Goal: Task Accomplishment & Management: Use online tool/utility

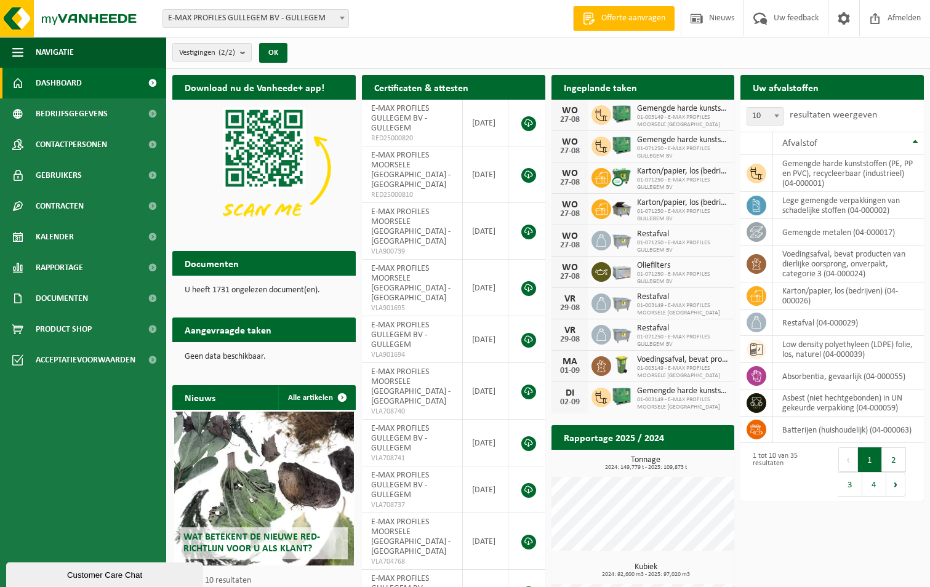
click at [338, 17] on span at bounding box center [342, 18] width 12 height 16
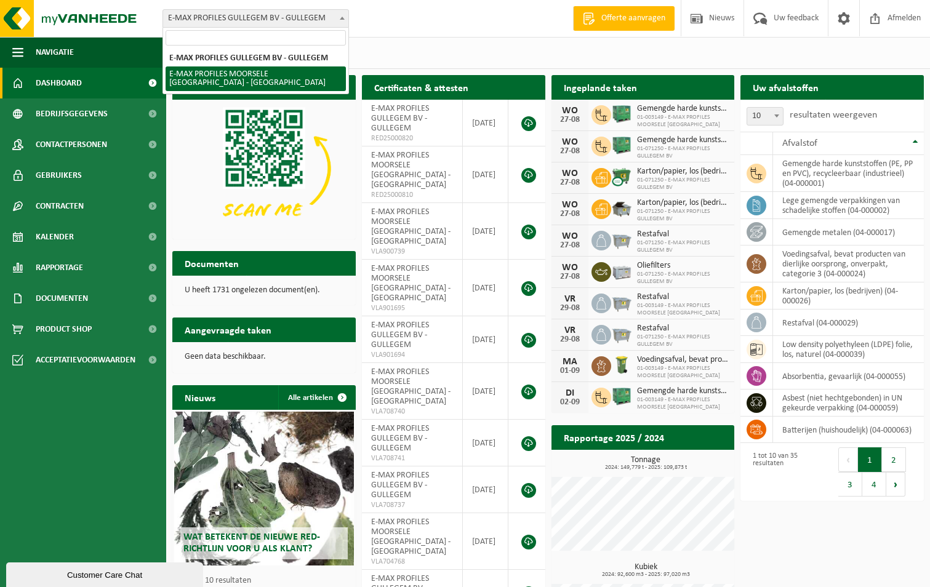
select select "172"
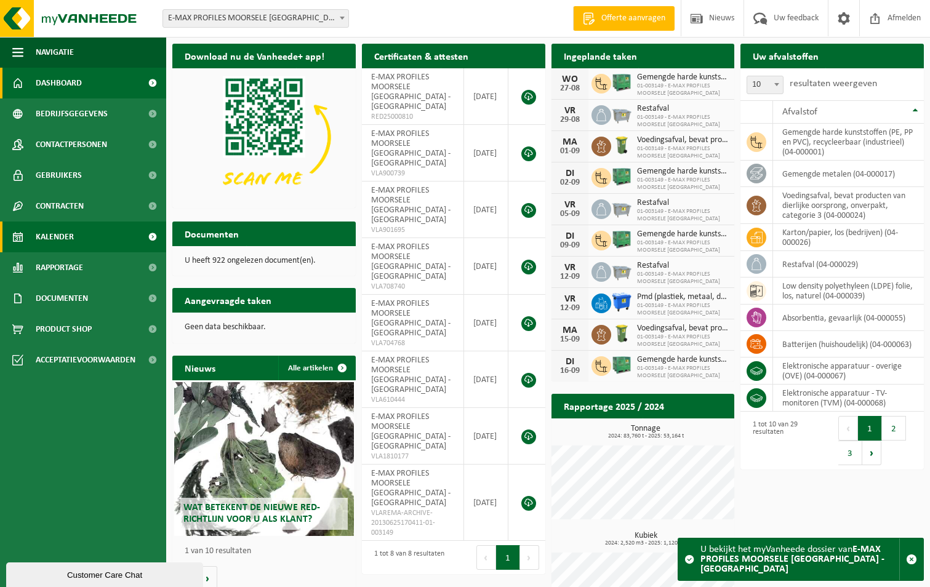
click at [105, 244] on link "Kalender" at bounding box center [83, 237] width 166 height 31
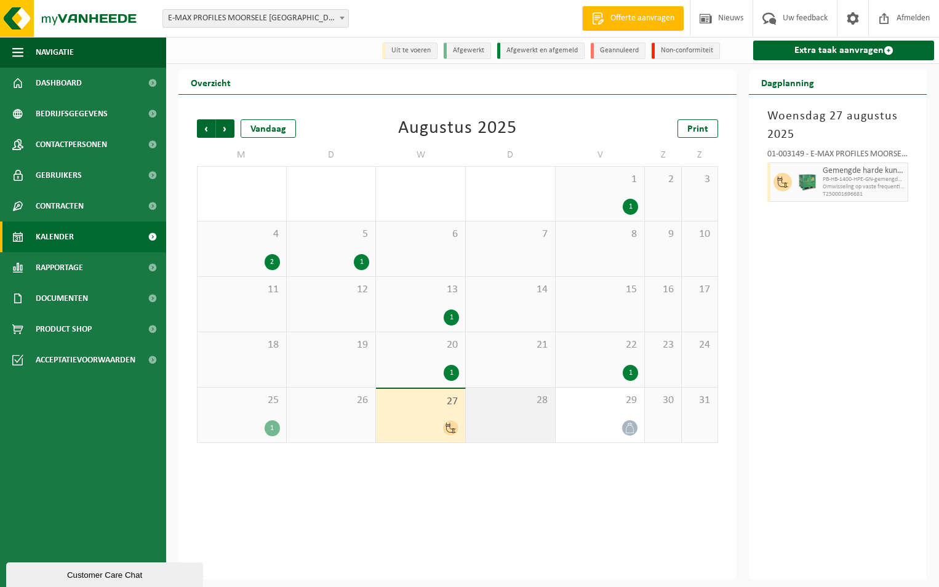
click at [527, 401] on span "28" at bounding box center [510, 401] width 77 height 14
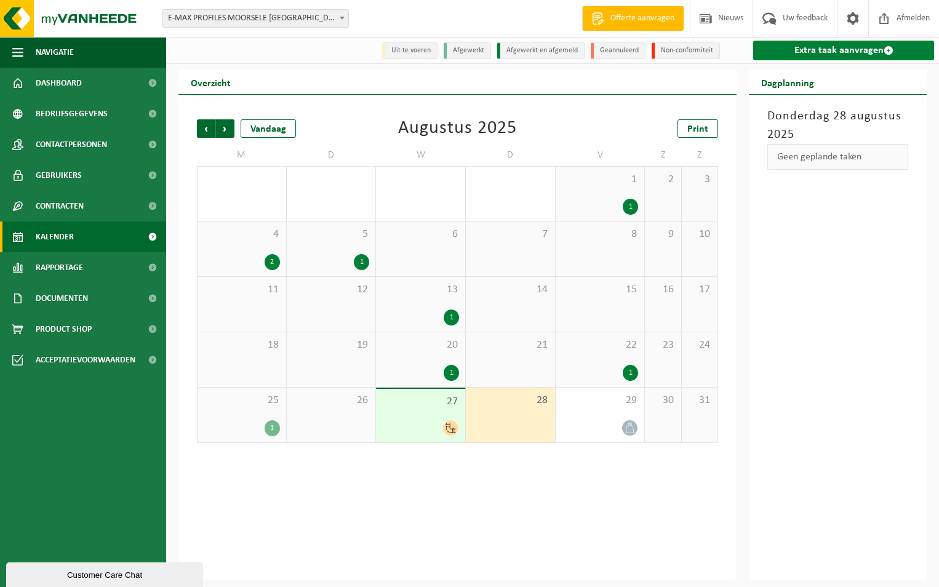
click at [824, 45] on link "Extra taak aanvragen" at bounding box center [843, 51] width 181 height 20
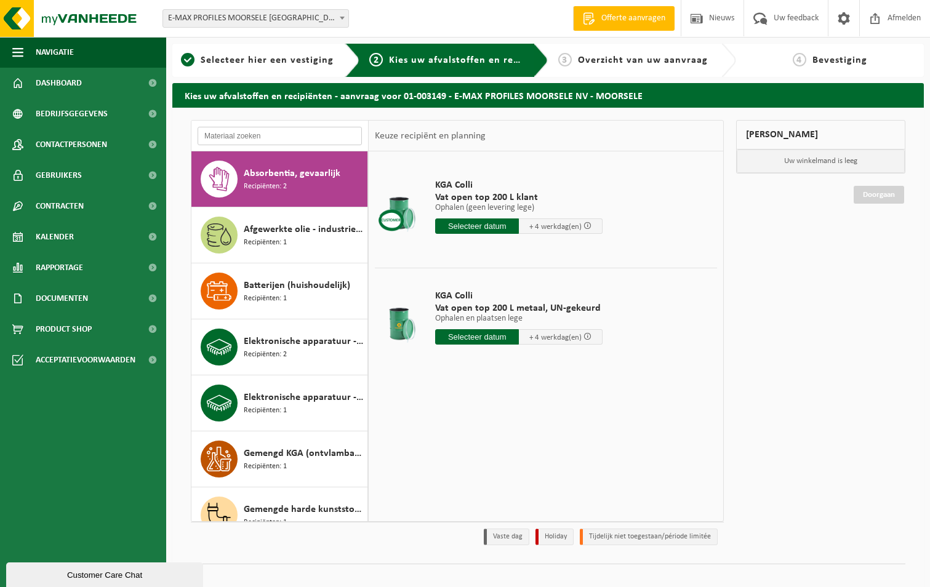
click at [260, 132] on input "text" at bounding box center [280, 136] width 164 height 18
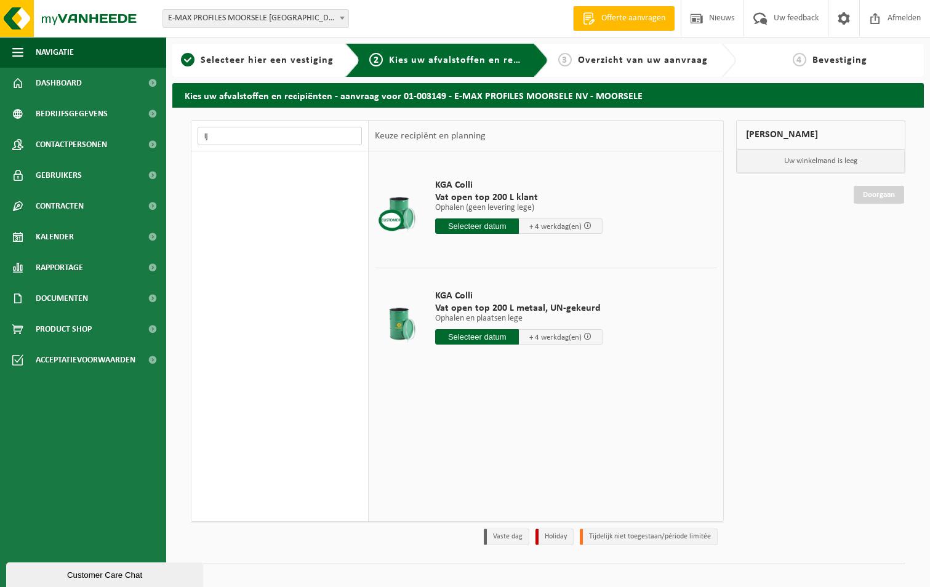
type input "i"
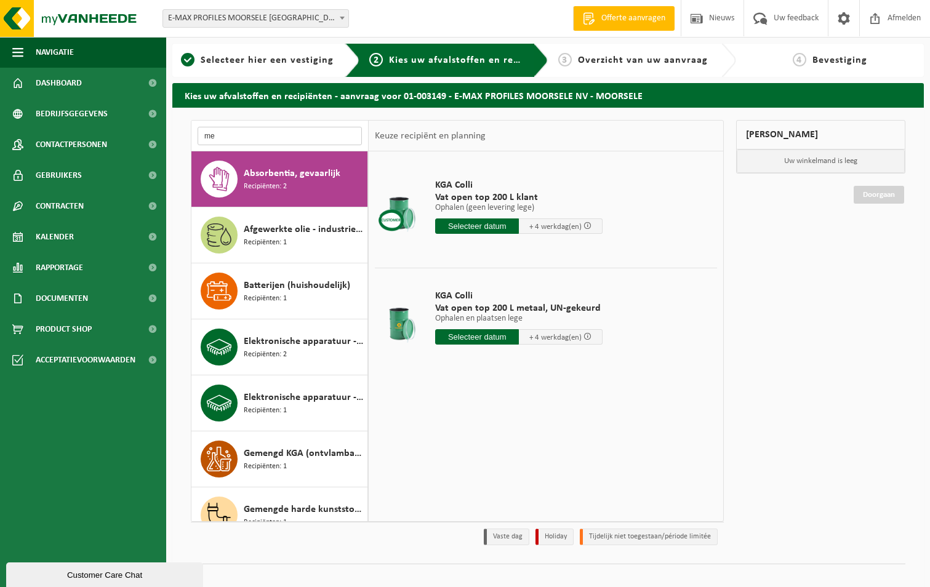
type input "m"
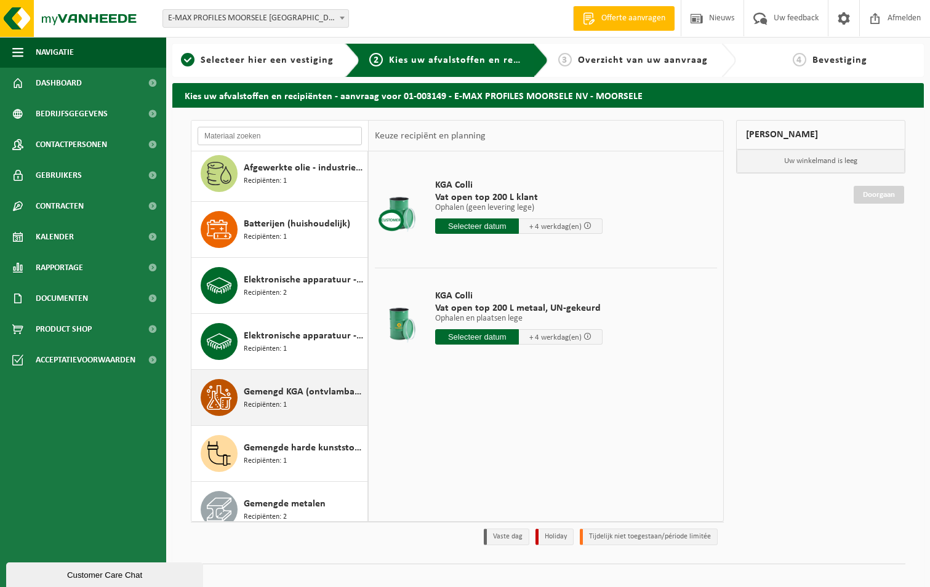
scroll to position [123, 0]
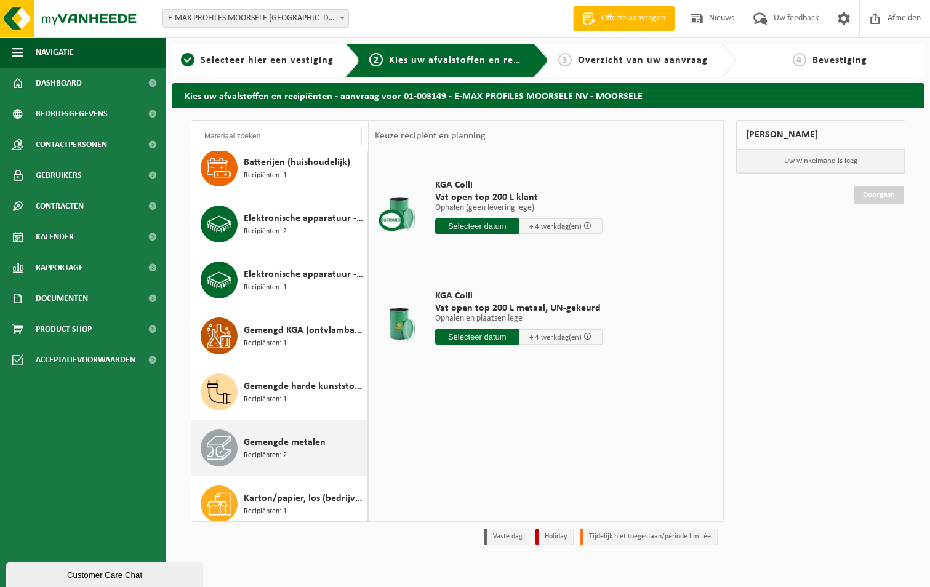
click at [299, 439] on span "Gemengde metalen" at bounding box center [285, 442] width 82 height 15
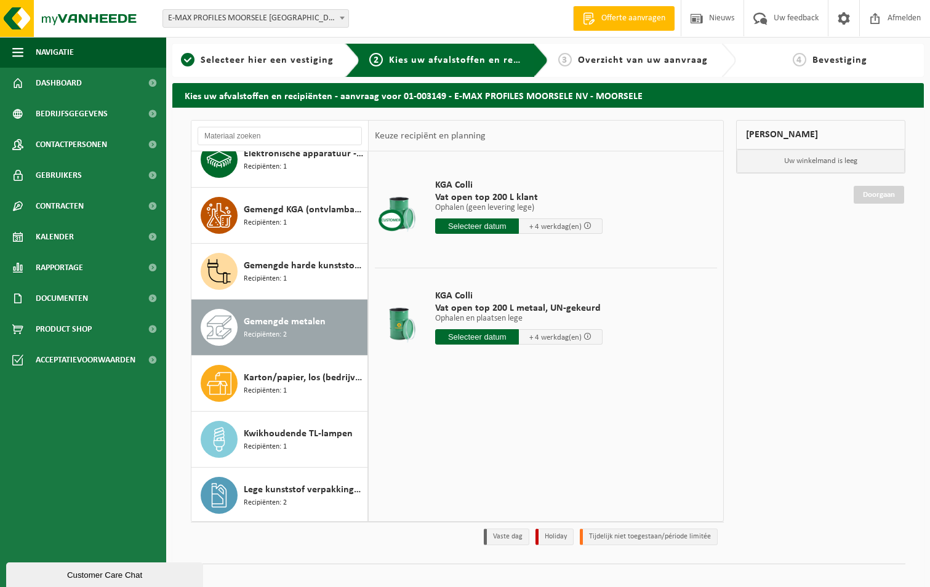
scroll to position [392, 0]
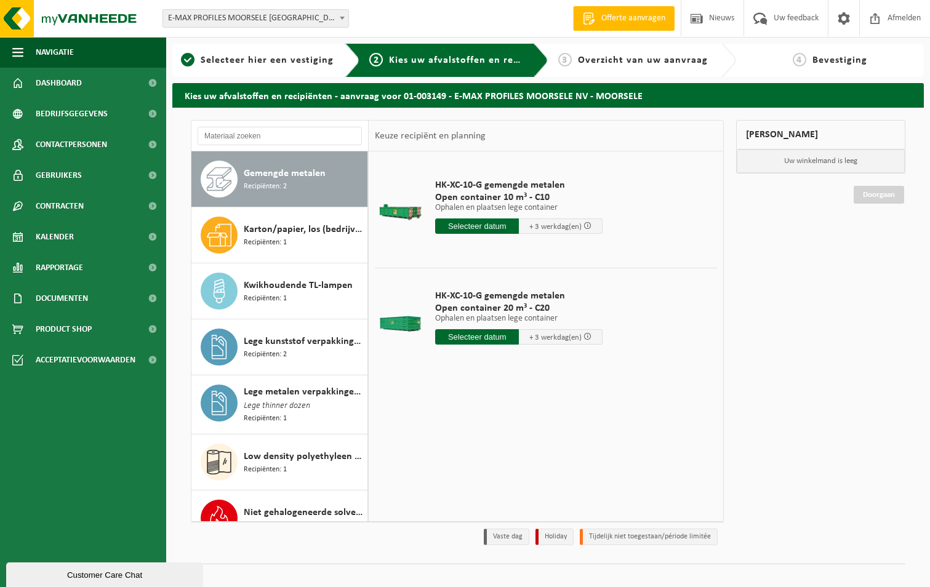
click at [469, 337] on input "text" at bounding box center [477, 336] width 84 height 15
click at [534, 489] on div "29" at bounding box center [533, 486] width 22 height 20
type input "Van 2025-08-29"
type input "2025-08-29"
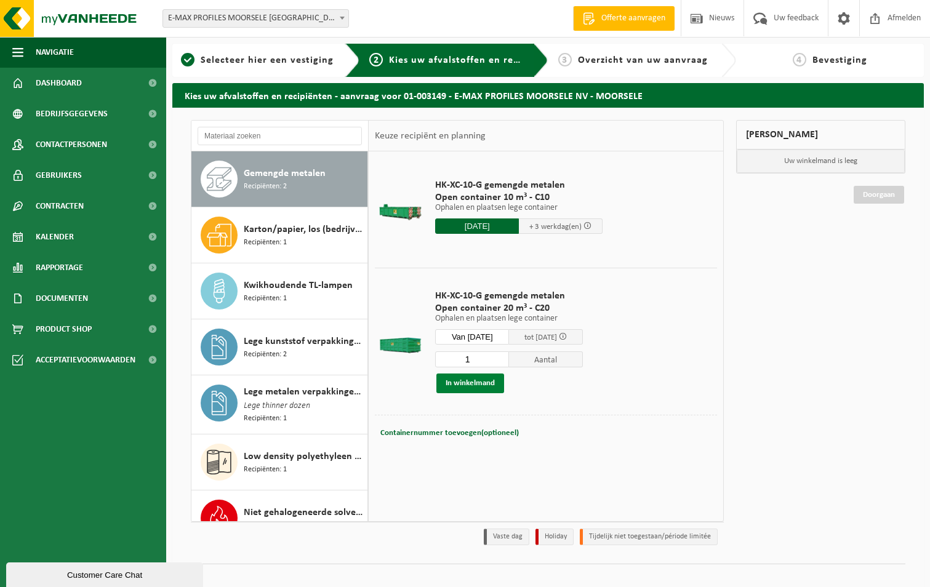
click at [478, 384] on button "In winkelmand" at bounding box center [470, 384] width 68 height 20
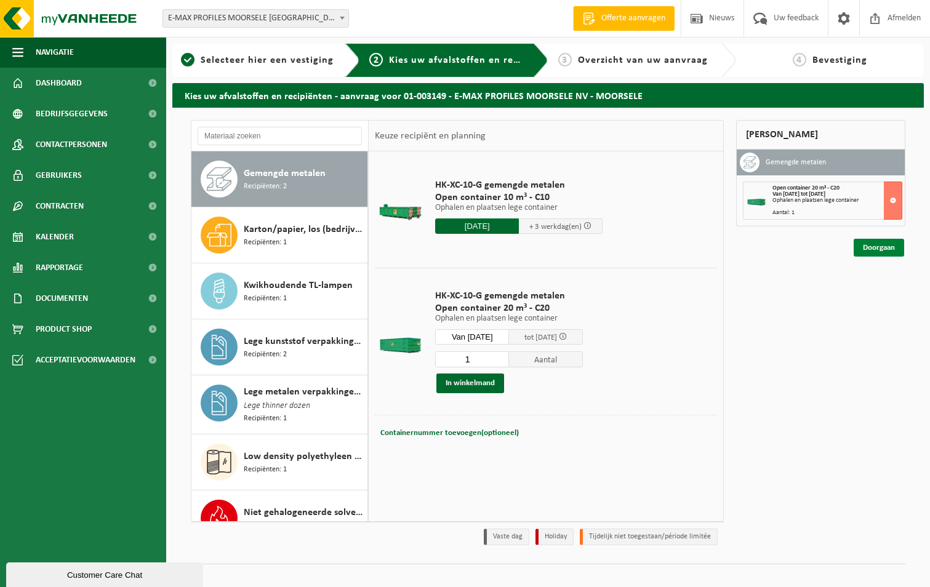
click at [875, 250] on link "Doorgaan" at bounding box center [879, 248] width 50 height 18
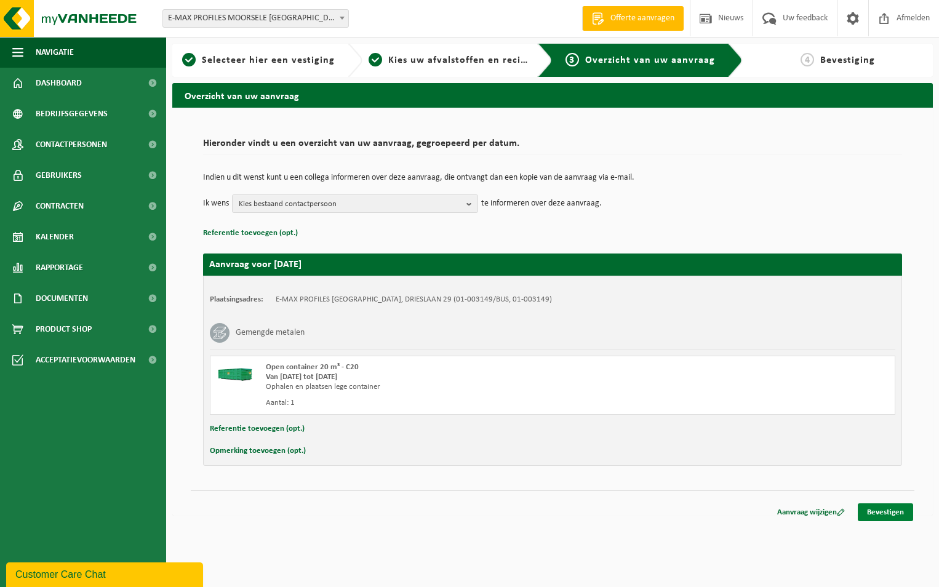
click at [894, 509] on link "Bevestigen" at bounding box center [885, 512] width 55 height 18
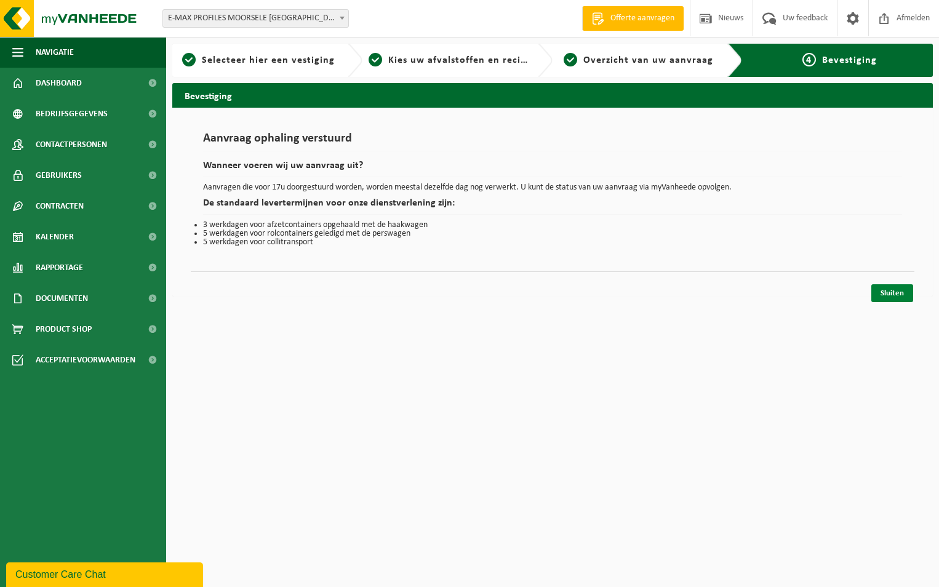
click at [886, 290] on link "Sluiten" at bounding box center [892, 293] width 42 height 18
